Goal: Find specific fact: Find specific page/section

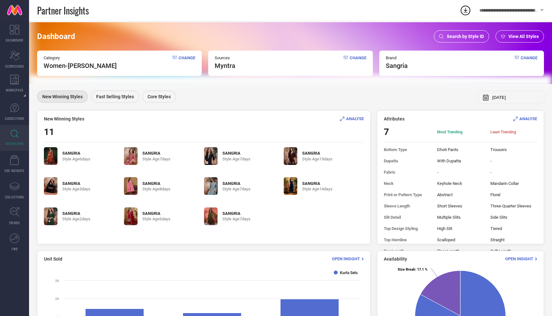
click at [467, 34] on span "Search by Style ID" at bounding box center [464, 36] width 37 height 5
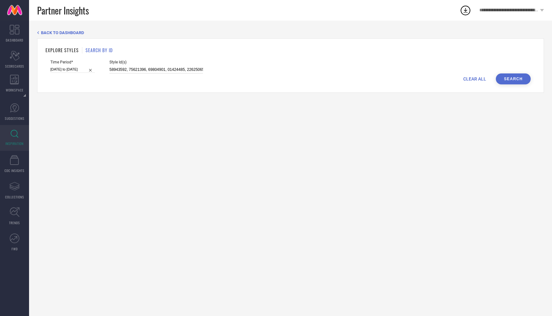
click at [168, 67] on input at bounding box center [156, 69] width 94 height 7
paste input "541963, 30168253, 32003297, 30830056, 31339078, 34398504,​​ 30898670, 20872900,…"
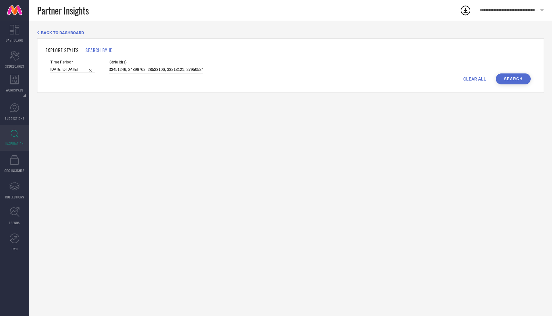
type input "33541963, 30168253, 32003297, 30830056, 31339078, 34398504,​​ 30898670, 2087290…"
click at [505, 74] on button "Search" at bounding box center [512, 79] width 35 height 11
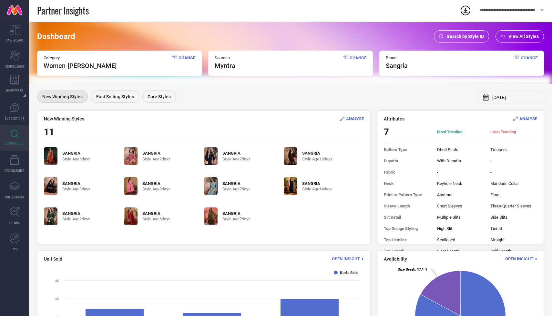
click at [476, 35] on span "Search by Style ID" at bounding box center [464, 36] width 37 height 5
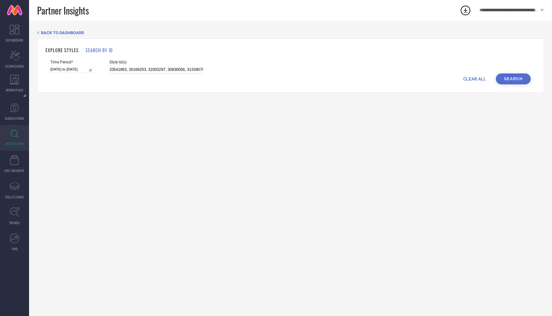
click at [136, 67] on input "33541963, 30168253, 32003297, 30830056, 31339078, 34398504,​​ 30898670, 2087290…" at bounding box center [156, 69] width 94 height 7
paste input "28309292, 33613403, 35769663, 33038902, 35769646, 35769650, 35769661, 35769654,…"
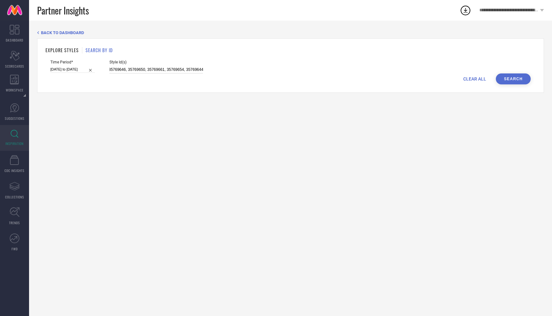
type input "28309292, 33613403, 35769663, 33038902, 35769646, 35769650, 35769661, 35769654,…"
click at [525, 80] on button "Search" at bounding box center [512, 79] width 35 height 11
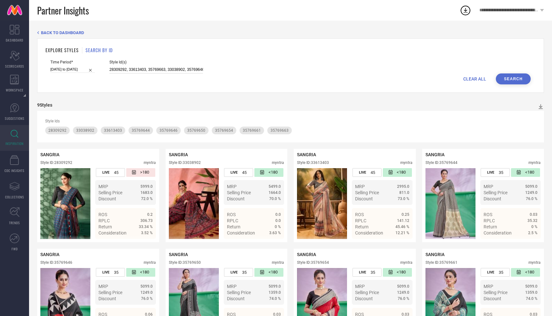
click at [167, 70] on input "28309292, 33613403, 35769663, 33038902, 35769646, 35769650, 35769661, 35769654,…" at bounding box center [156, 69] width 94 height 7
paste input "25232436, 24216250, 24182350, 24216254, 25232456, 25232444"
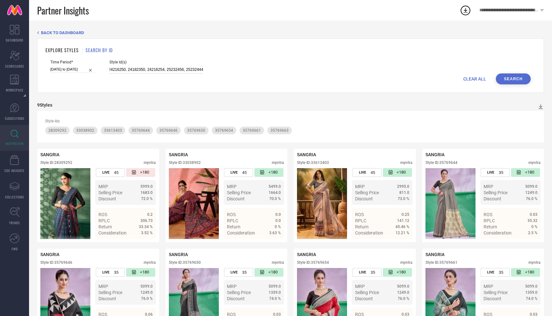
type input "25232436, 24216250, 24182350, 24216254, 25232456, 25232444"
click at [520, 77] on button "Search" at bounding box center [512, 79] width 35 height 11
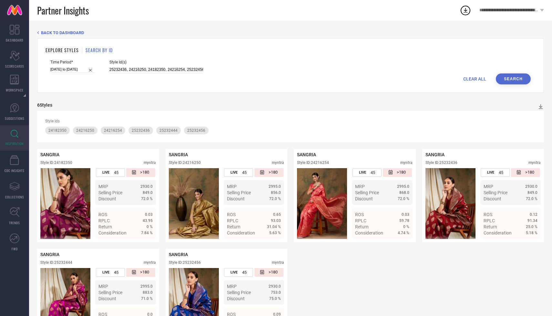
scroll to position [36, 0]
